Goal: Check status

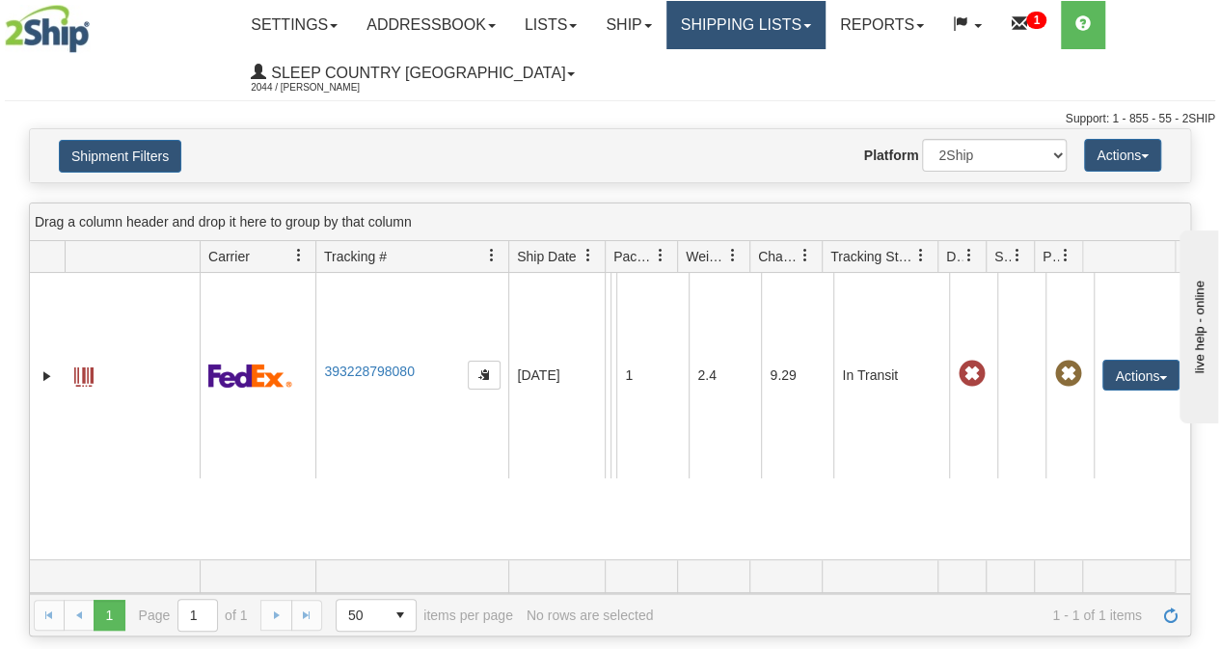
click at [747, 32] on link "Shipping lists" at bounding box center [745, 25] width 159 height 48
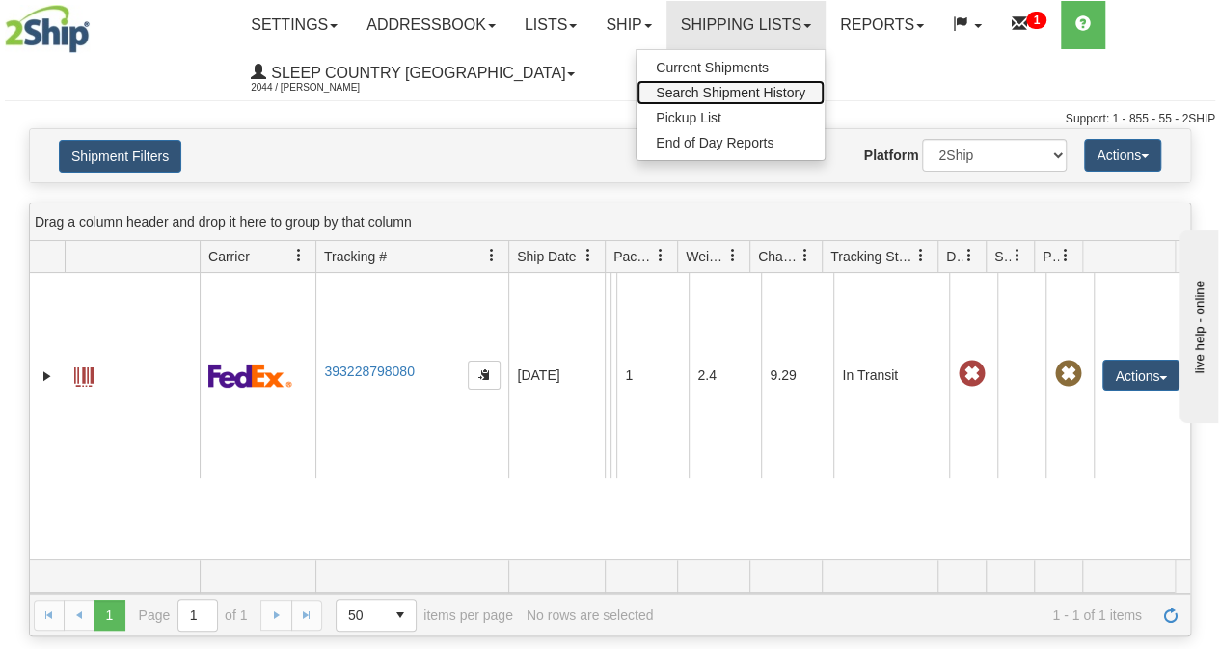
click at [741, 90] on span "Search Shipment History" at bounding box center [730, 92] width 149 height 15
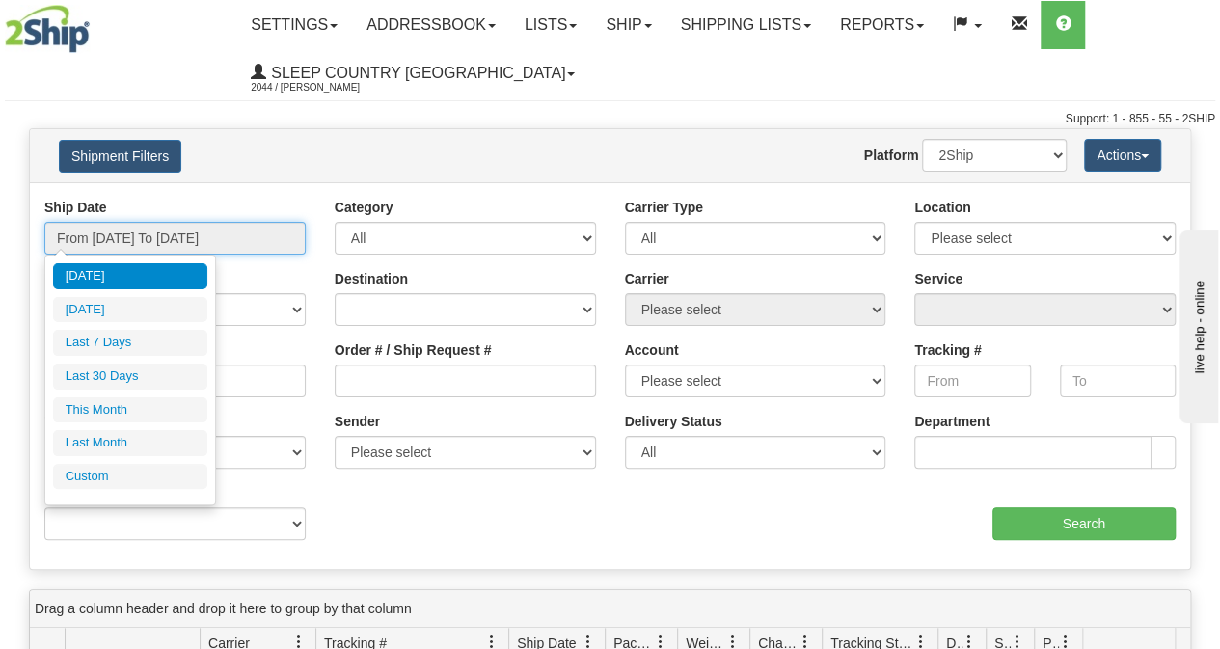
click at [136, 229] on input "From [DATE] To [DATE]" at bounding box center [174, 238] width 261 height 33
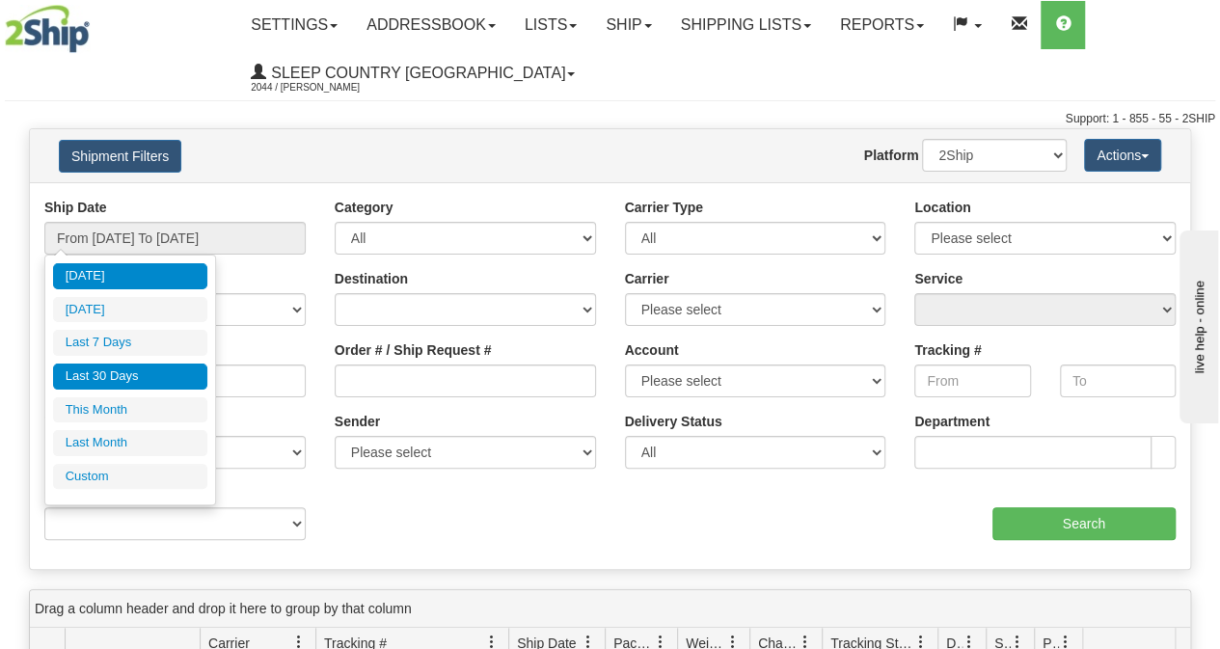
click at [108, 374] on li "Last 30 Days" at bounding box center [130, 377] width 154 height 26
type input "From [DATE] To [DATE]"
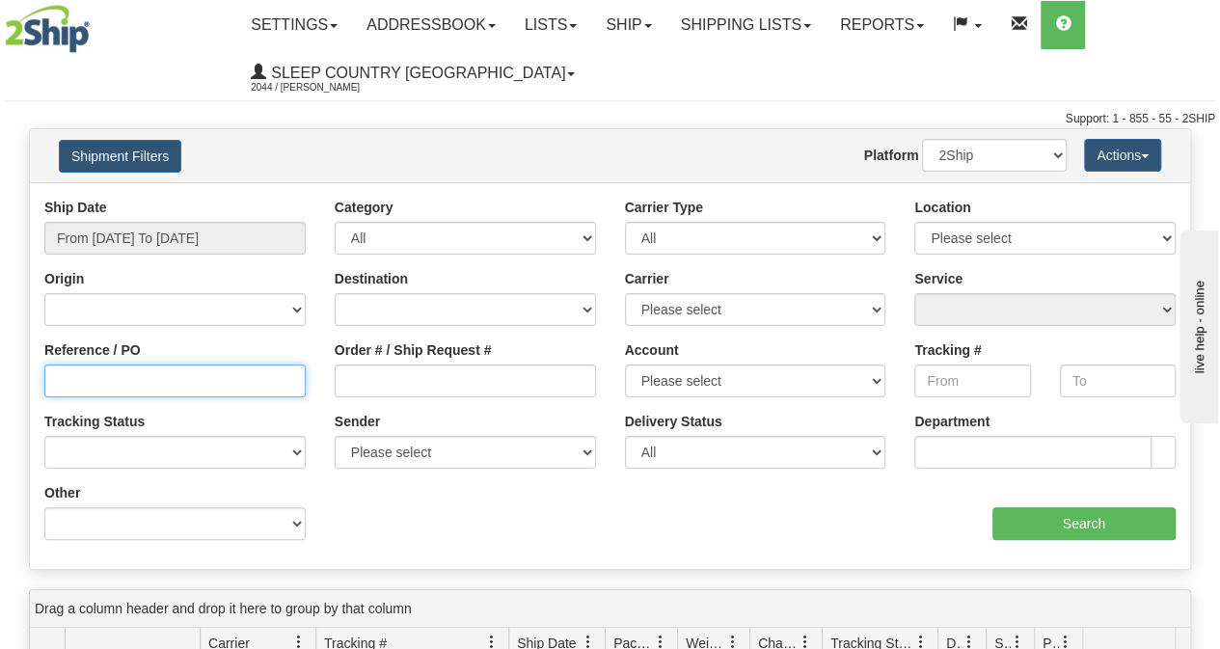
click at [97, 377] on input "Reference / PO" at bounding box center [174, 381] width 261 height 33
paste input "9000I094444"
type input "9000I094444"
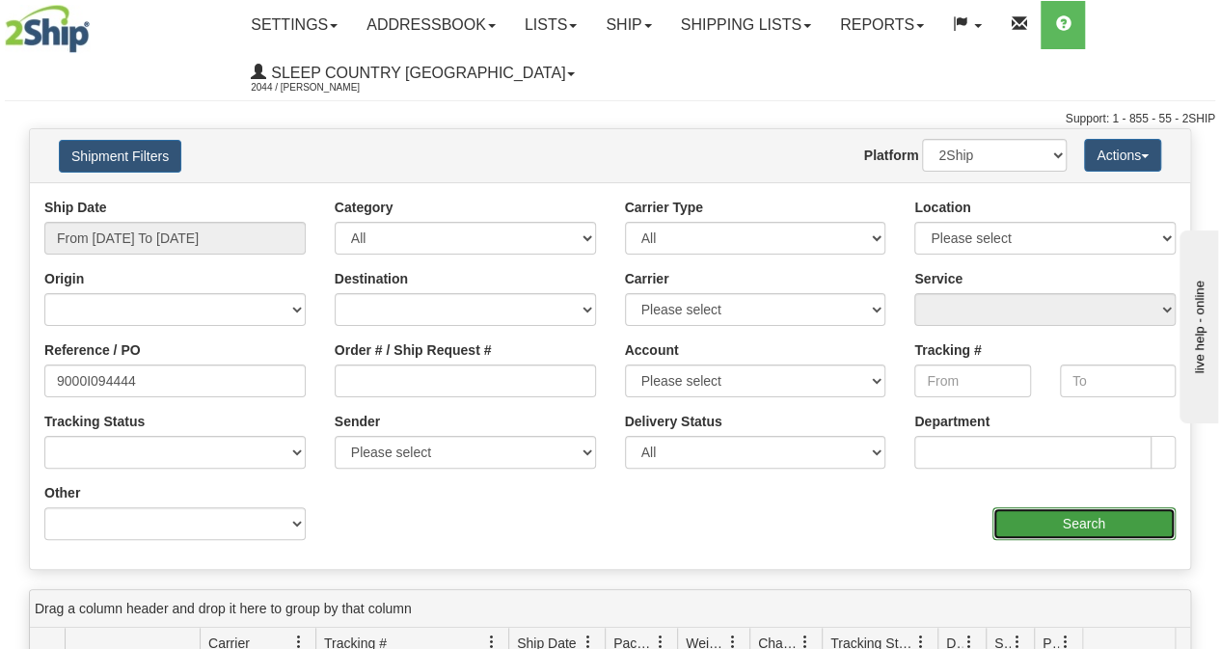
click at [1064, 525] on input "Search" at bounding box center [1084, 523] width 184 height 33
